Goal: Leave review/rating

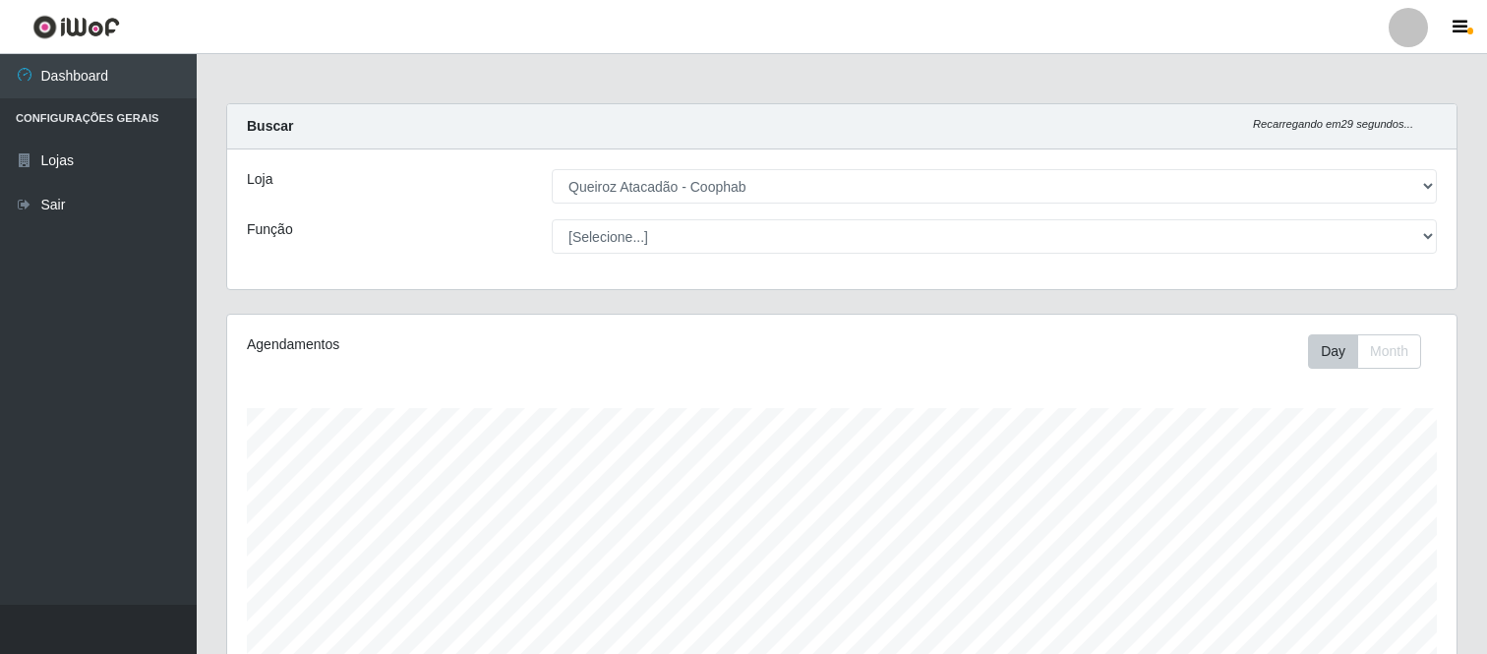
select select "463"
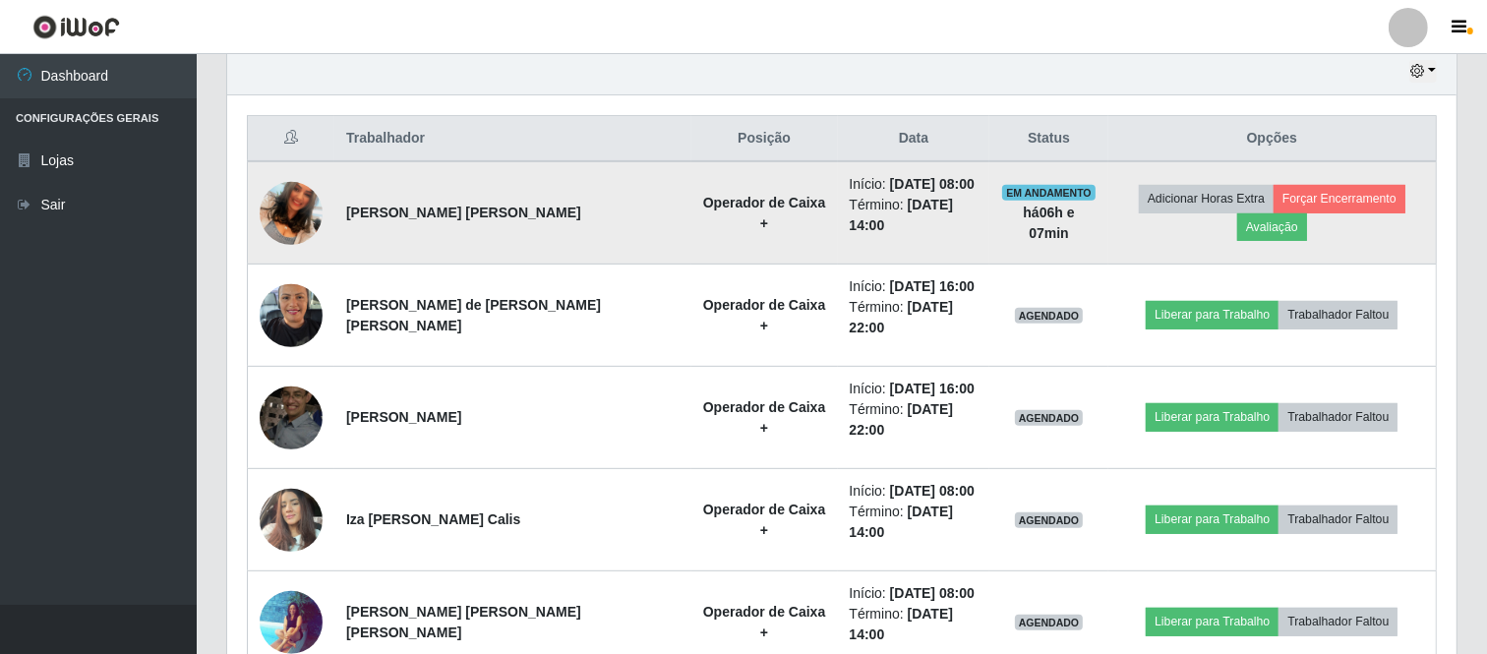
scroll to position [407, 1230]
click at [1307, 213] on button "Avaliação" at bounding box center [1272, 227] width 70 height 28
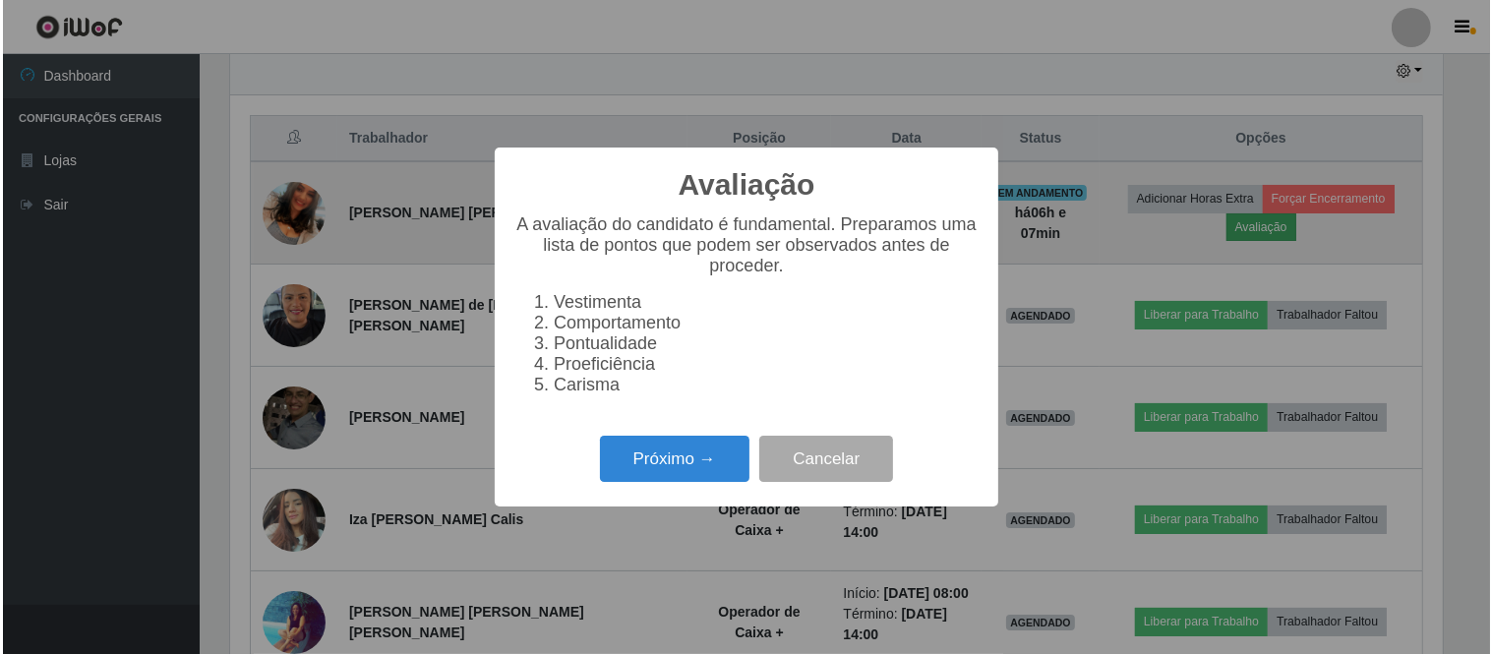
scroll to position [407, 1217]
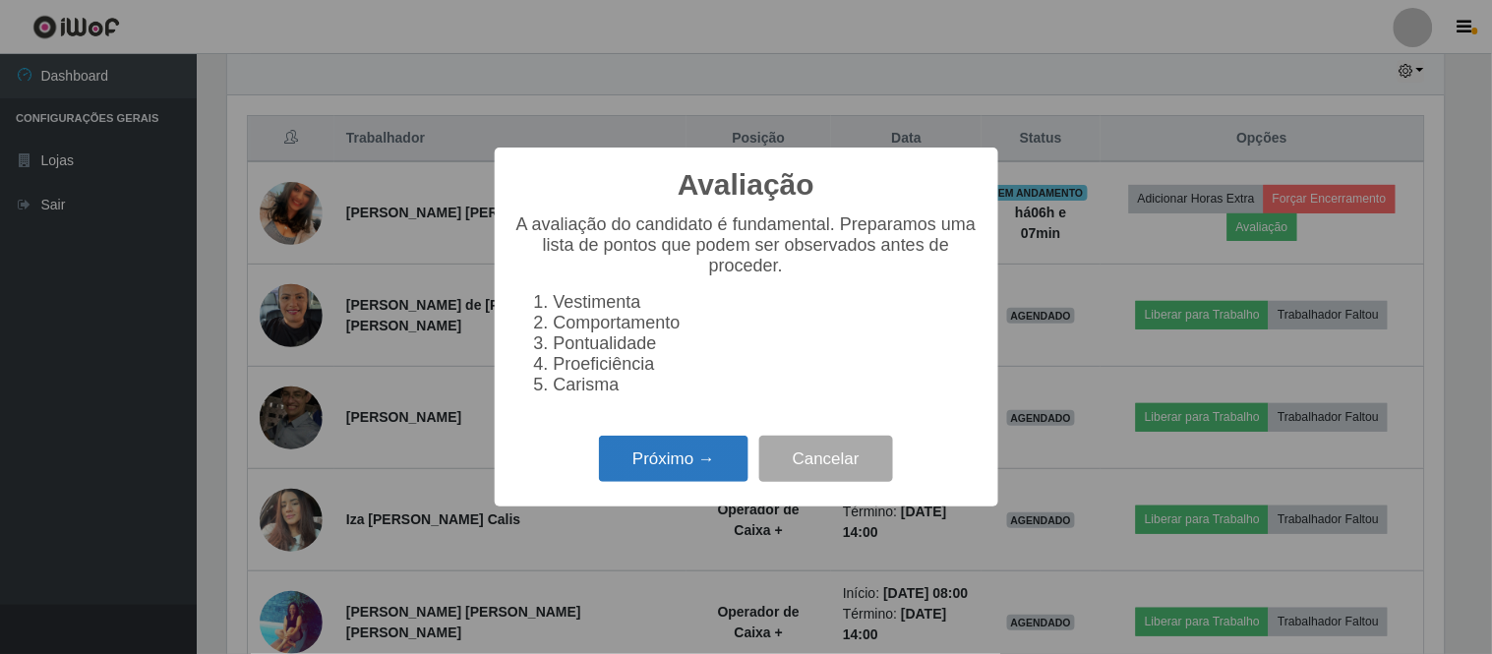
click at [701, 468] on button "Próximo →" at bounding box center [674, 459] width 150 height 46
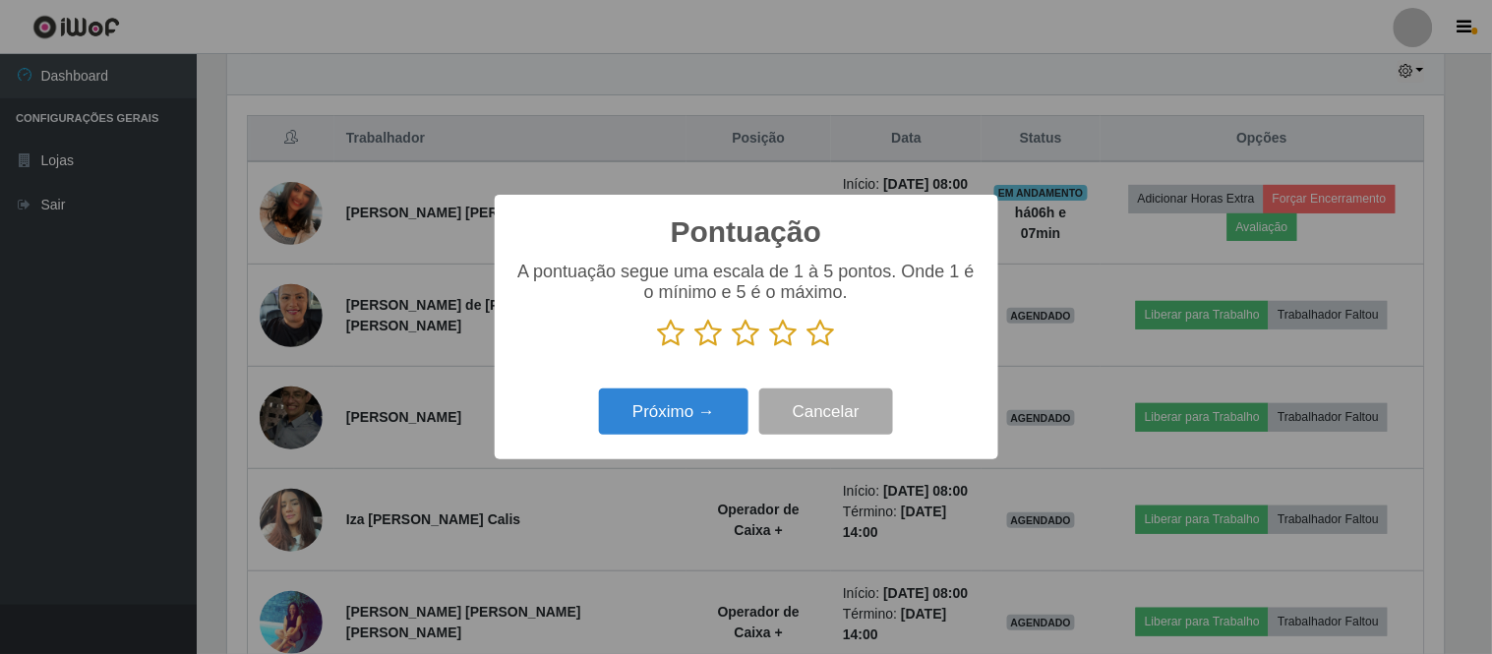
drag, startPoint x: 821, startPoint y: 332, endPoint x: 792, endPoint y: 359, distance: 39.7
click at [822, 332] on icon at bounding box center [822, 334] width 28 height 30
click at [808, 348] on input "radio" at bounding box center [808, 348] width 0 height 0
click at [716, 409] on button "Próximo →" at bounding box center [674, 412] width 150 height 46
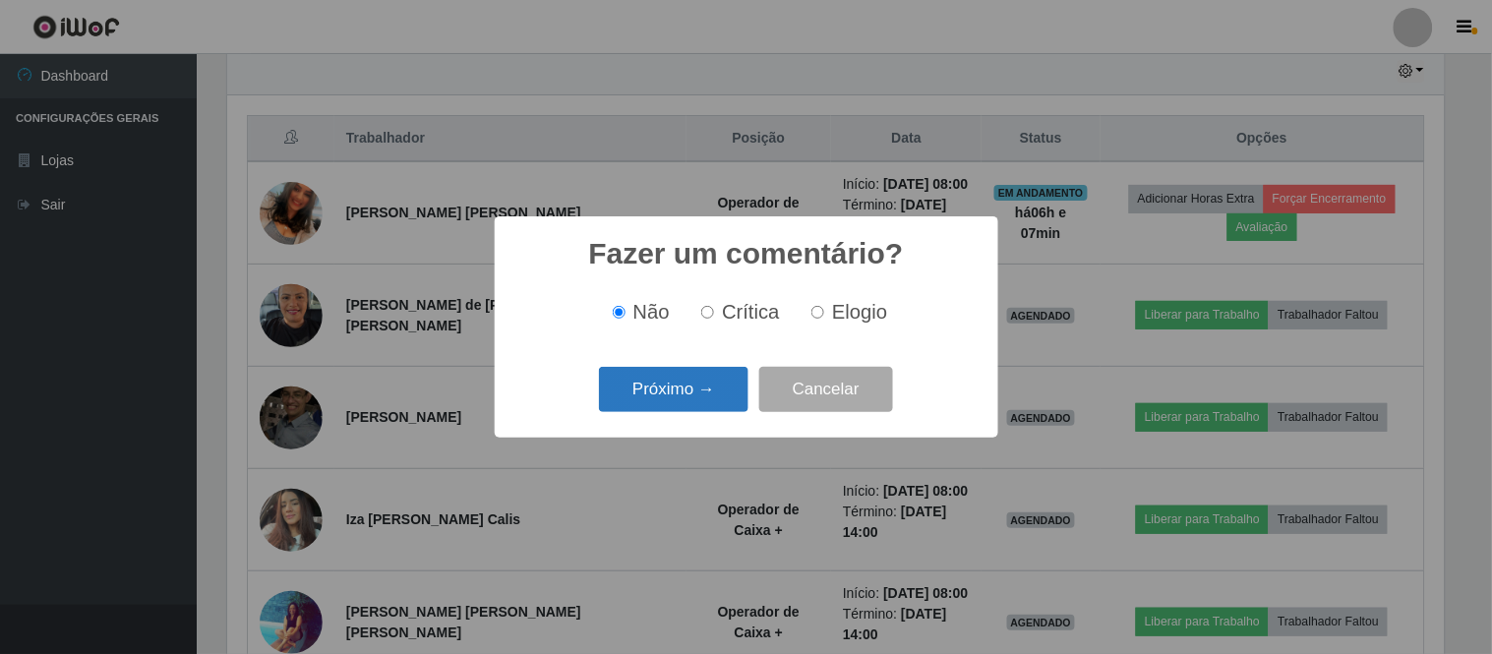
click at [731, 390] on button "Próximo →" at bounding box center [674, 390] width 150 height 46
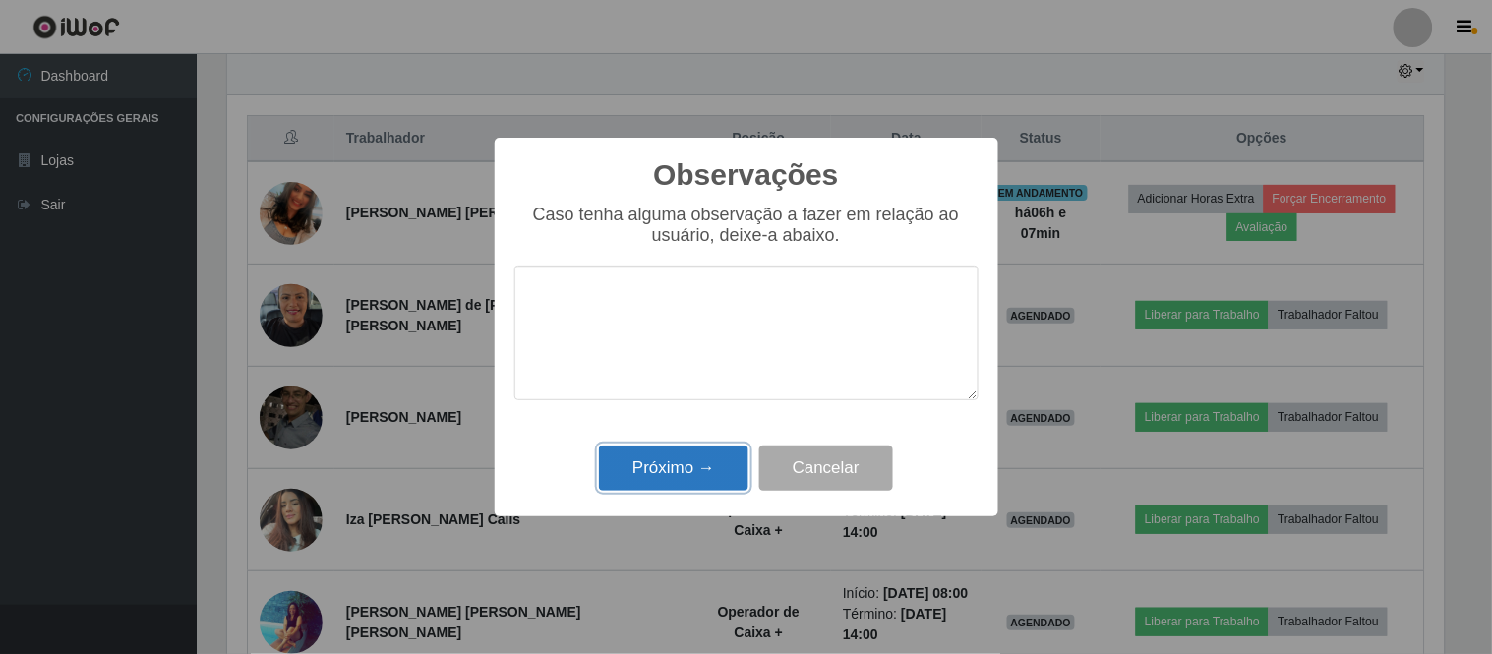
click at [713, 460] on button "Próximo →" at bounding box center [674, 469] width 150 height 46
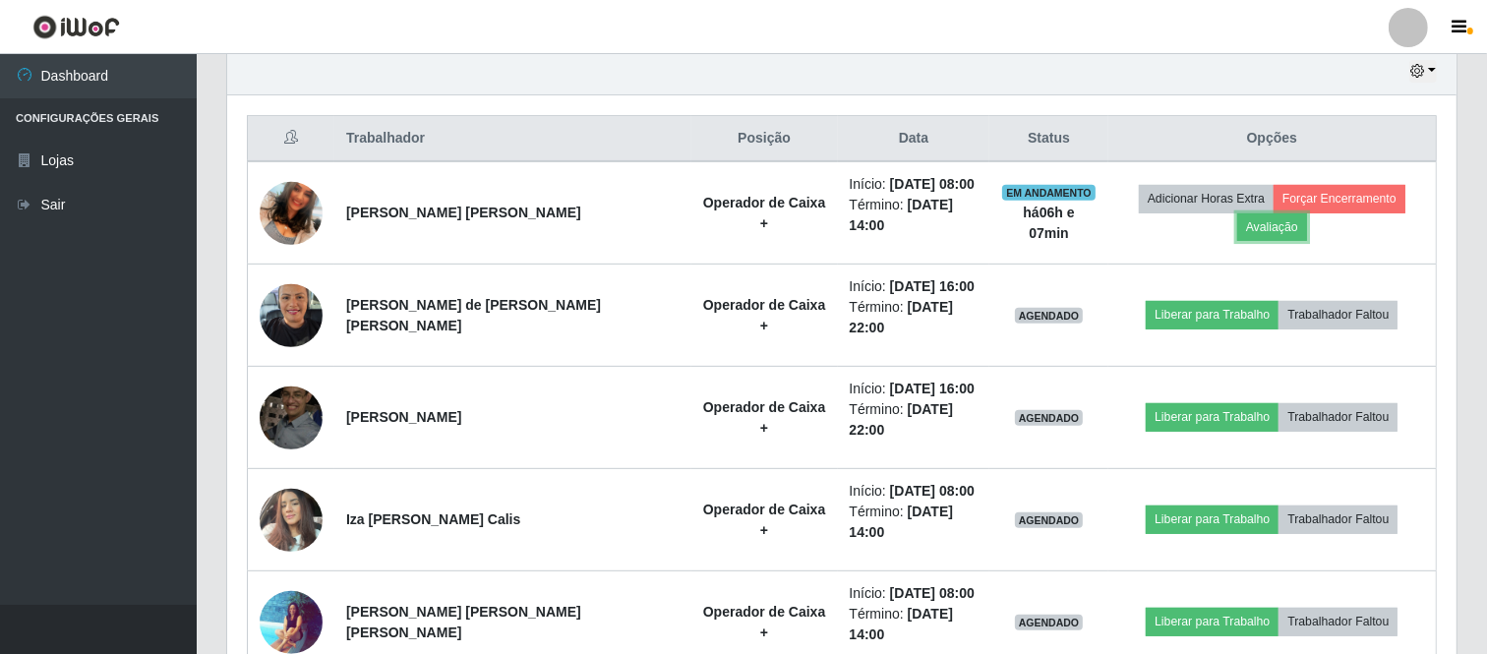
scroll to position [407, 1230]
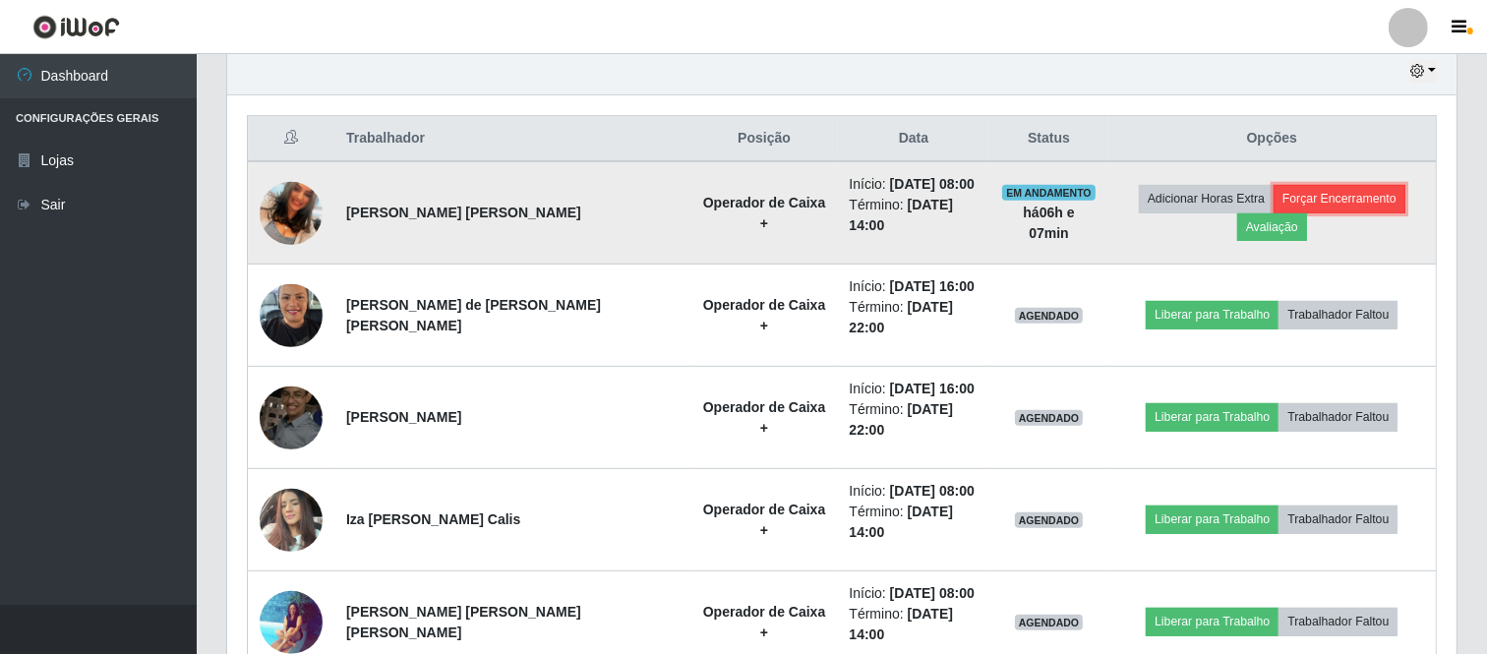
click at [1274, 201] on button "Forçar Encerramento" at bounding box center [1340, 199] width 132 height 28
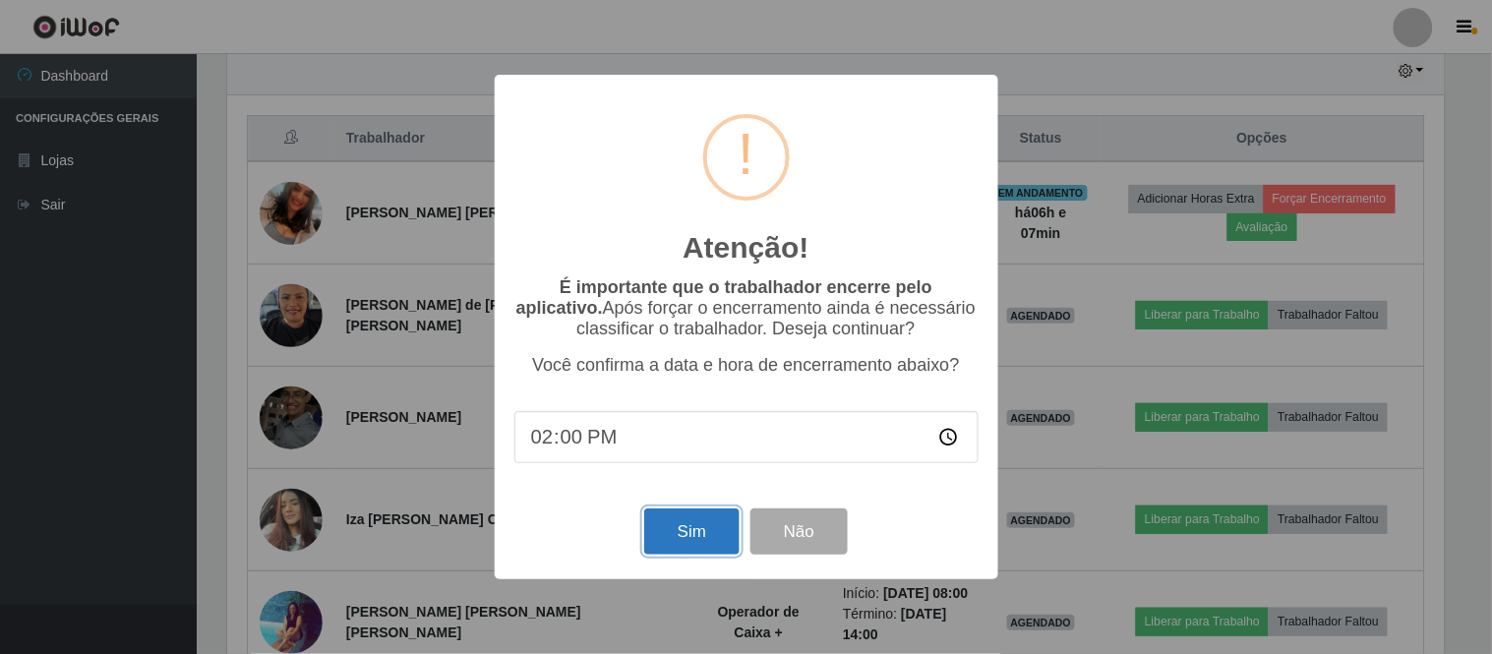
click at [715, 523] on button "Sim" at bounding box center [691, 532] width 95 height 46
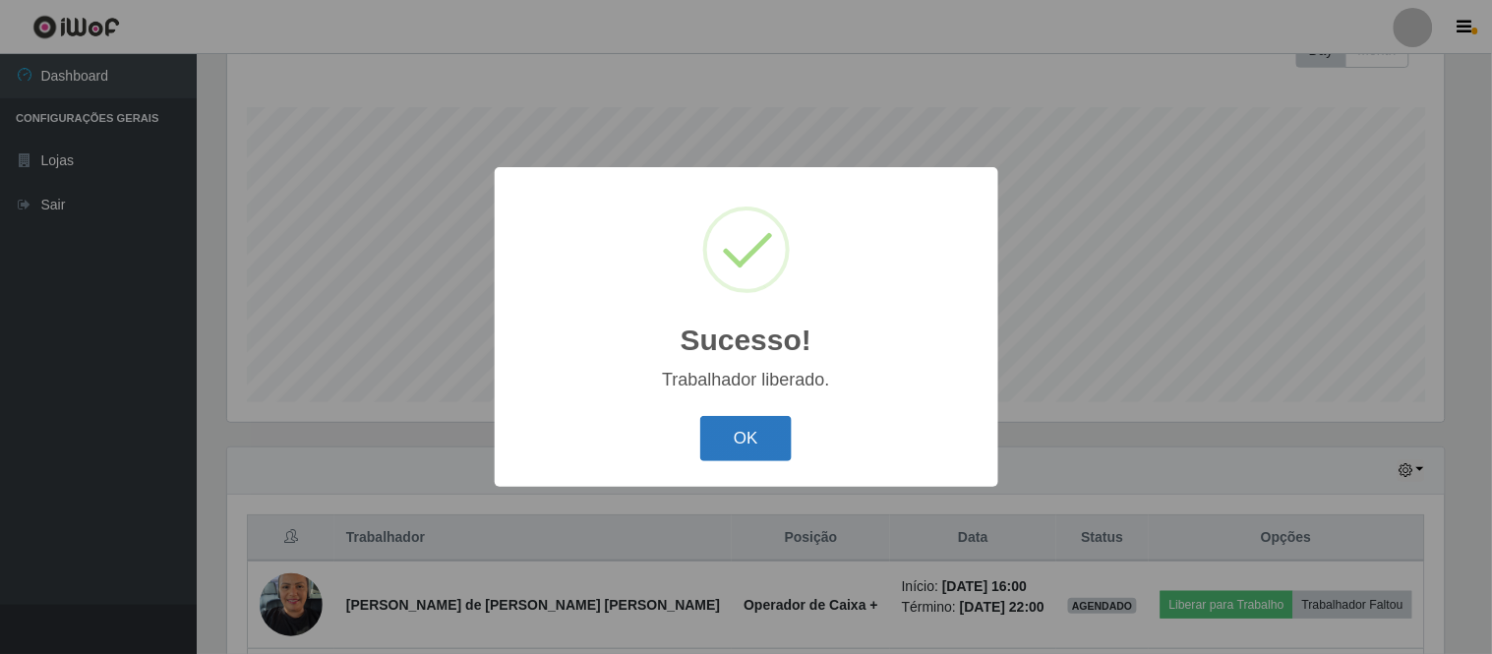
click at [781, 430] on button "OK" at bounding box center [745, 439] width 91 height 46
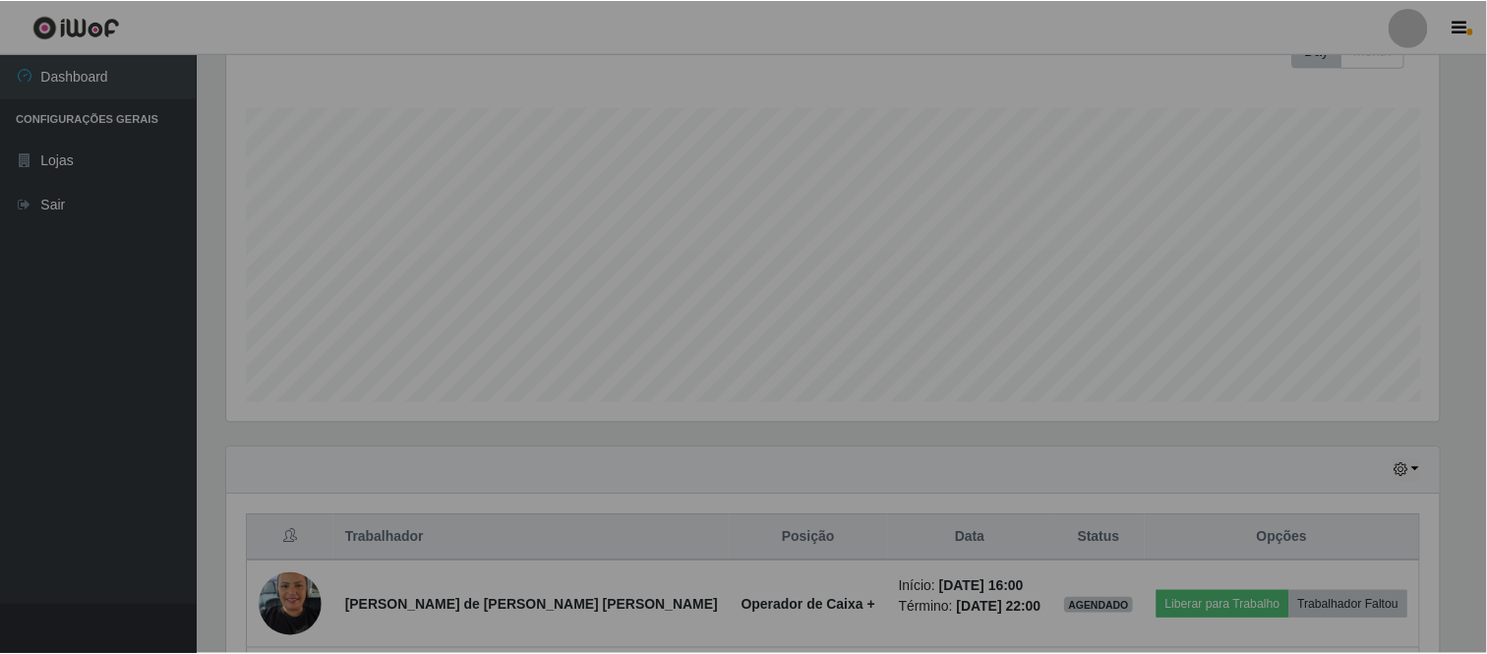
scroll to position [407, 1230]
